Goal: Find specific page/section: Find specific page/section

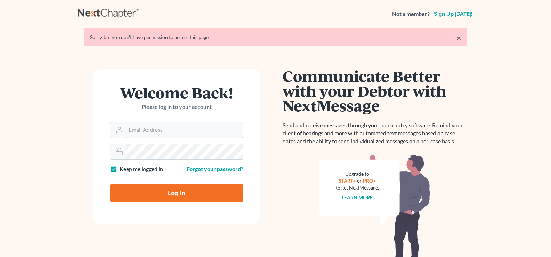
type input "[EMAIL_ADDRESS][DOMAIN_NAME]"
click at [211, 195] on input "Log In" at bounding box center [176, 192] width 133 height 17
type input "Thinking..."
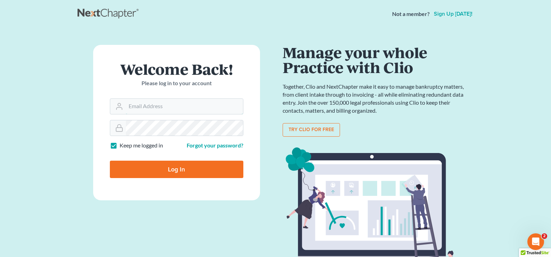
type input "[EMAIL_ADDRESS][DOMAIN_NAME]"
click at [180, 169] on input "Log In" at bounding box center [176, 169] width 133 height 17
type input "Thinking..."
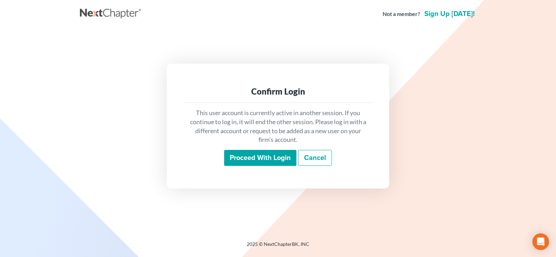
click at [229, 159] on input "Proceed with login" at bounding box center [260, 158] width 72 height 16
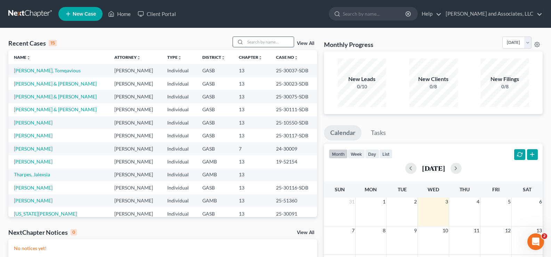
click at [267, 40] on input "search" at bounding box center [269, 42] width 49 height 10
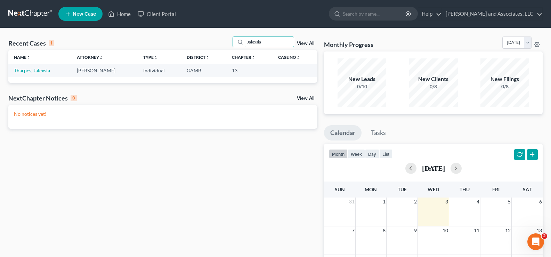
type input "Jalexsia"
click at [44, 69] on link "Tharpes, Jalexsia" at bounding box center [32, 70] width 36 height 6
